Goal: Information Seeking & Learning: Learn about a topic

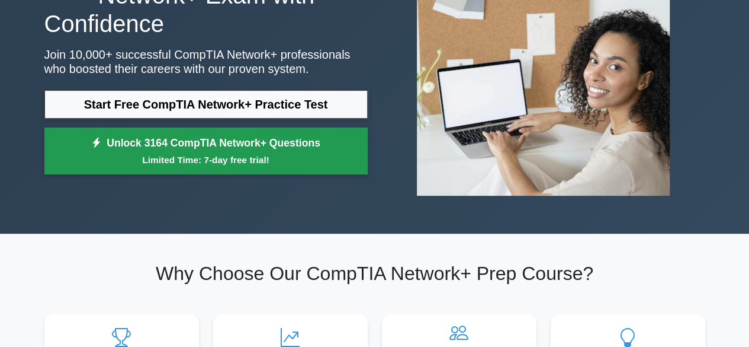
scroll to position [140, 0]
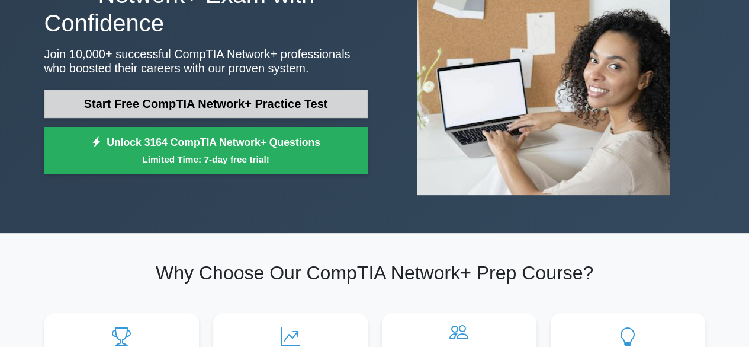
click at [246, 101] on link "Start Free CompTIA Network+ Practice Test" at bounding box center [205, 103] width 323 height 28
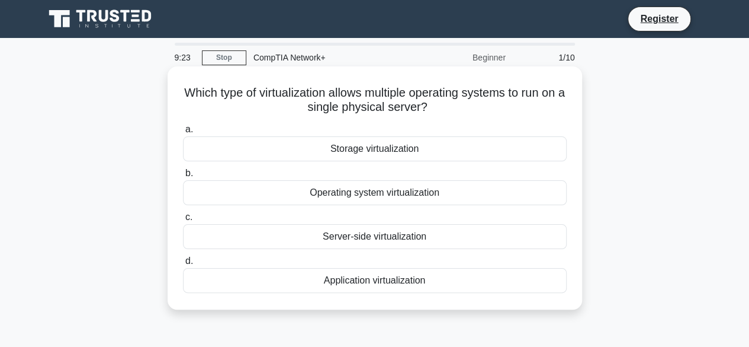
click at [389, 195] on div "Operating system virtualization" at bounding box center [375, 192] width 384 height 25
click at [183, 177] on input "b. Operating system virtualization" at bounding box center [183, 173] width 0 height 8
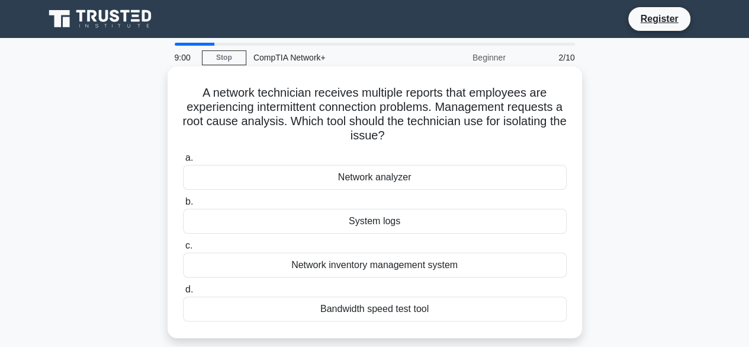
click at [367, 264] on div "Network inventory management system" at bounding box center [375, 264] width 384 height 25
click at [183, 249] on input "c. Network inventory management system" at bounding box center [183, 246] width 0 height 8
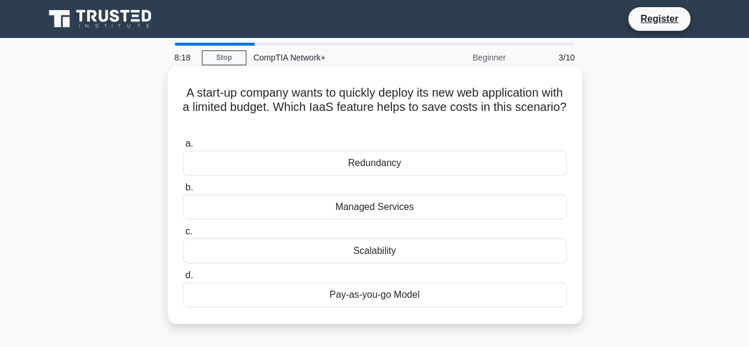
click at [386, 299] on div "Pay-as-you-go Model" at bounding box center [375, 294] width 384 height 25
click at [183, 279] on input "d. Pay-as-you-go Model" at bounding box center [183, 275] width 0 height 8
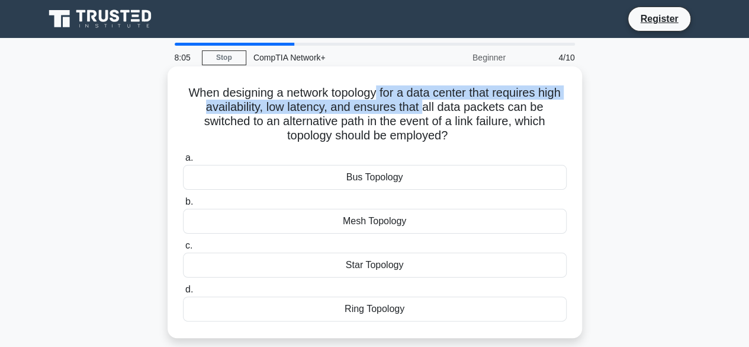
drag, startPoint x: 389, startPoint y: 91, endPoint x: 440, endPoint y: 111, distance: 54.8
click at [440, 111] on h5 "When designing a network topology for a data center that requires high availabi…" at bounding box center [375, 114] width 386 height 58
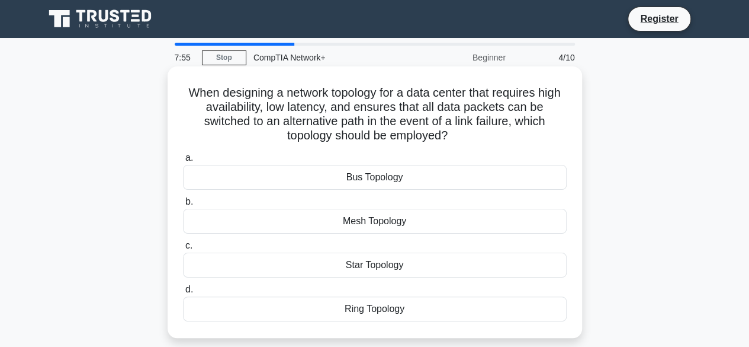
click at [421, 216] on div "Mesh Topology" at bounding box center [375, 221] width 384 height 25
click at [183, 206] on input "b. Mesh Topology" at bounding box center [183, 202] width 0 height 8
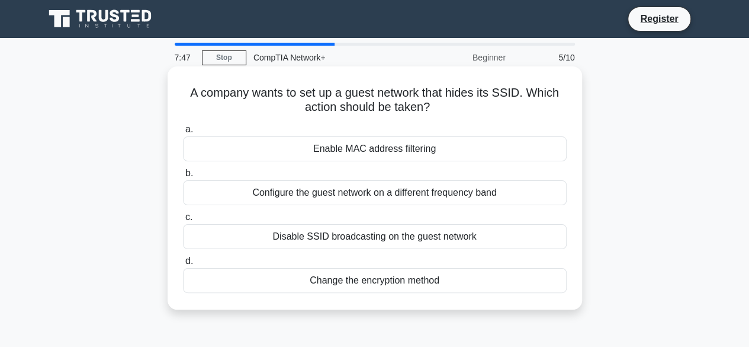
click at [419, 222] on label "c. Disable SSID broadcasting on the guest network" at bounding box center [375, 229] width 384 height 39
click at [183, 221] on input "c. Disable SSID broadcasting on the guest network" at bounding box center [183, 217] width 0 height 8
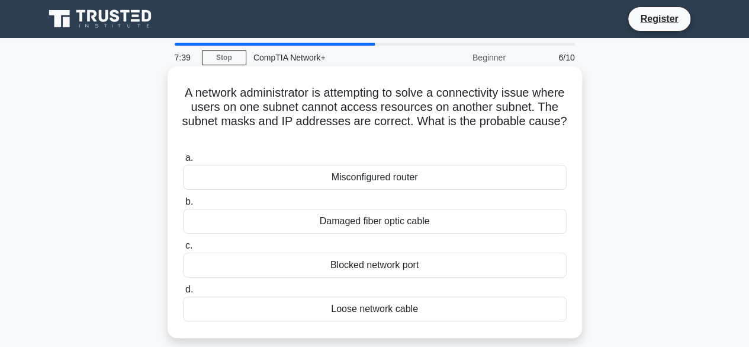
click at [418, 257] on div "Blocked network port" at bounding box center [375, 264] width 384 height 25
click at [183, 249] on input "c. Blocked network port" at bounding box center [183, 246] width 0 height 8
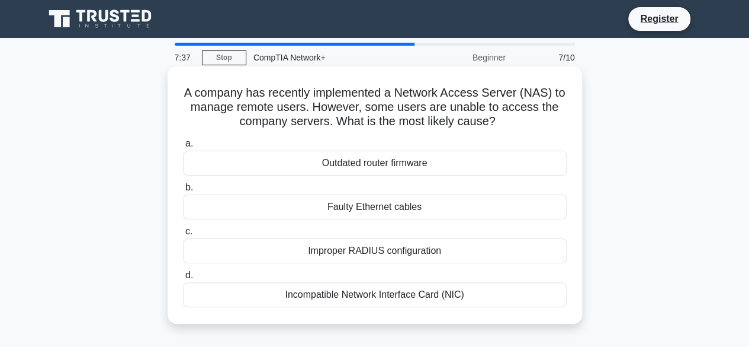
click at [421, 169] on div "Outdated router firmware" at bounding box center [375, 162] width 384 height 25
click at [183, 148] on input "a. Outdated router firmware" at bounding box center [183, 144] width 0 height 8
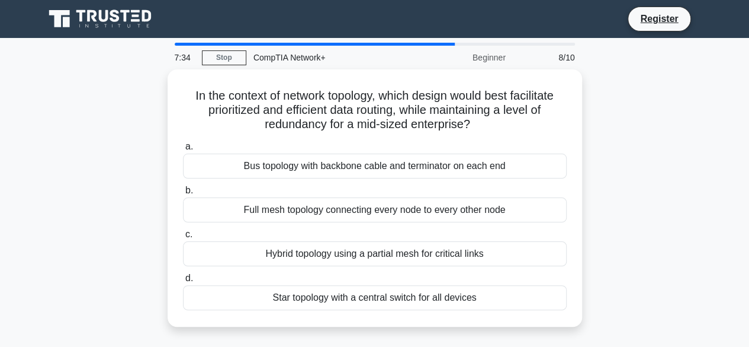
click at [421, 169] on div "Bus topology with backbone cable and terminator on each end" at bounding box center [375, 165] width 384 height 25
click at [183, 150] on input "a. Bus topology with backbone cable and terminator on each end" at bounding box center [183, 147] width 0 height 8
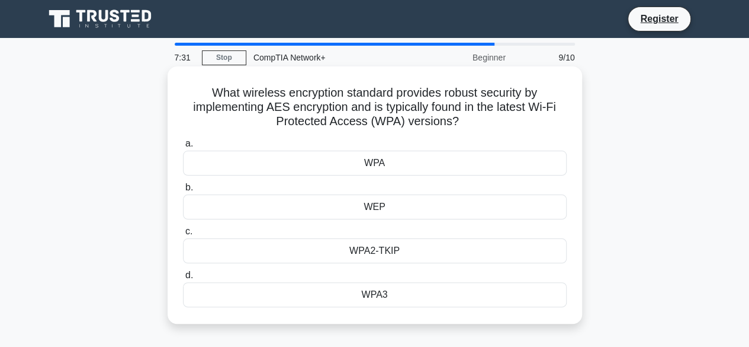
click at [418, 297] on div "WPA3" at bounding box center [375, 294] width 384 height 25
click at [183, 279] on input "d. WPA3" at bounding box center [183, 275] width 0 height 8
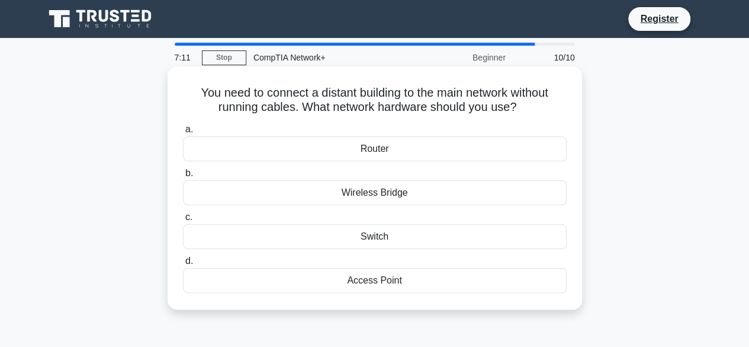
click at [444, 149] on div "Router" at bounding box center [375, 148] width 384 height 25
click at [183, 133] on input "a. Router" at bounding box center [183, 130] width 0 height 8
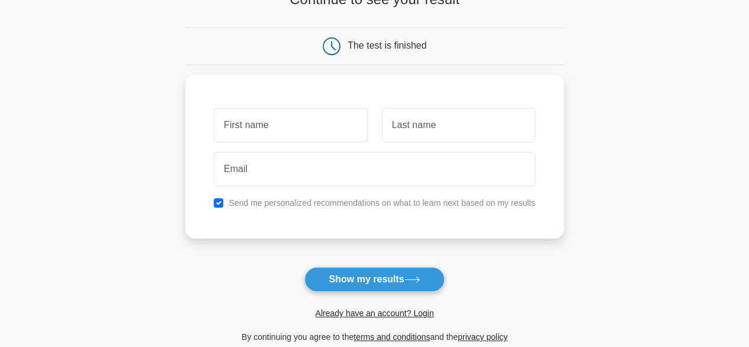
scroll to position [91, 0]
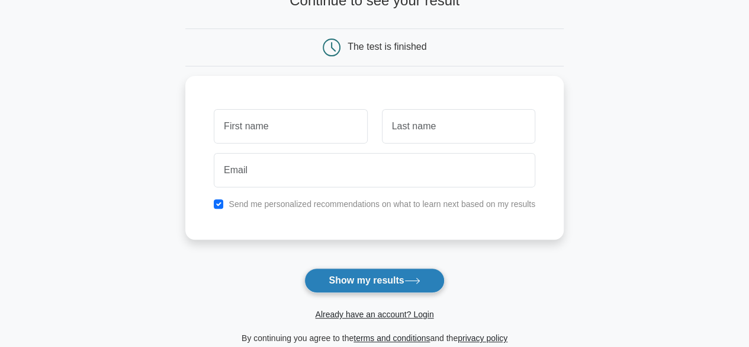
click at [404, 271] on button "Show my results" at bounding box center [374, 280] width 140 height 25
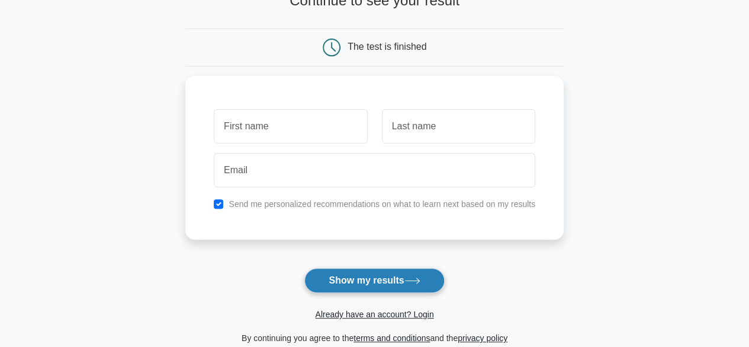
click at [404, 271] on button "Show my results" at bounding box center [374, 280] width 140 height 25
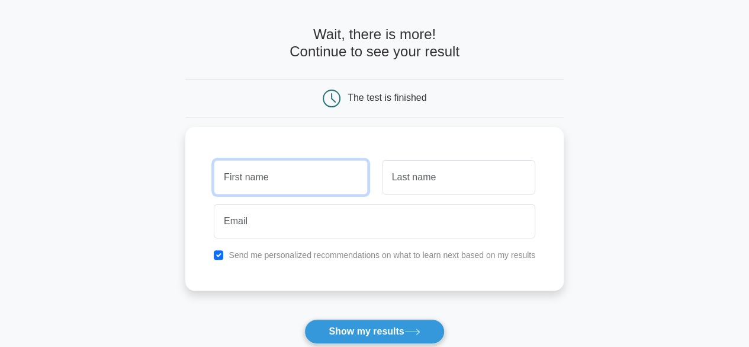
scroll to position [0, 0]
